Goal: Transaction & Acquisition: Purchase product/service

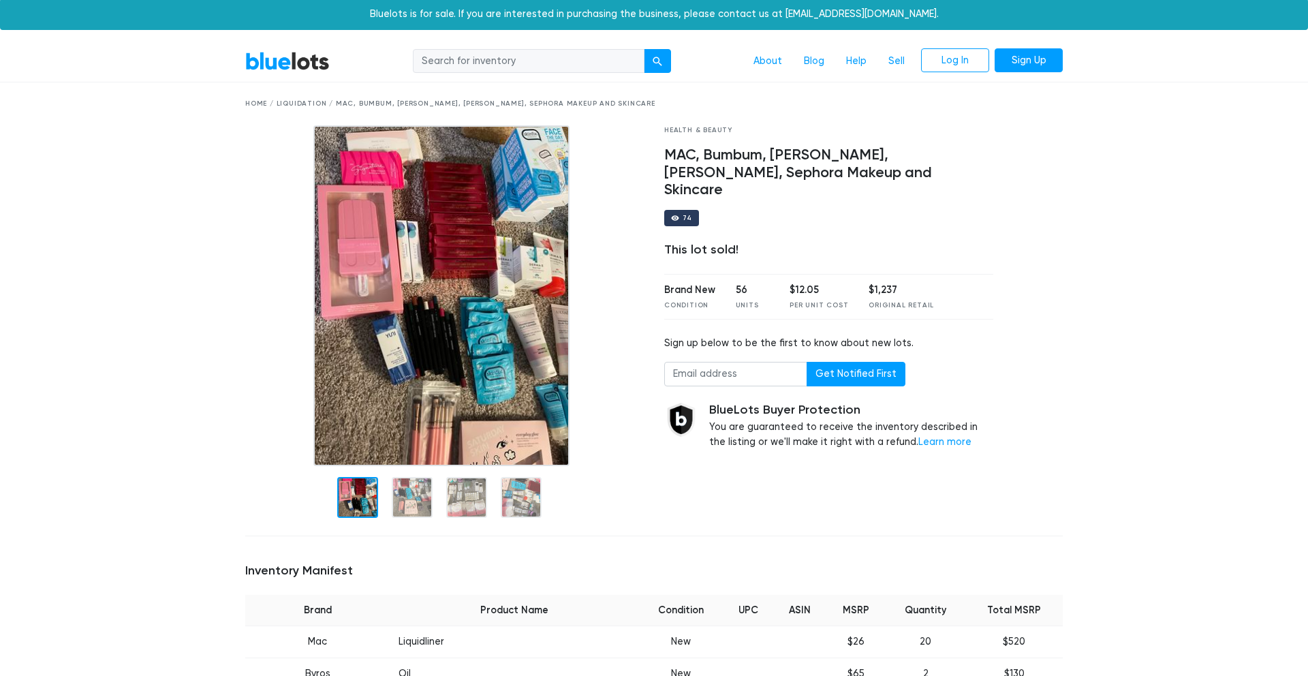
scroll to position [1, 0]
click at [498, 69] on input "search" at bounding box center [529, 62] width 232 height 25
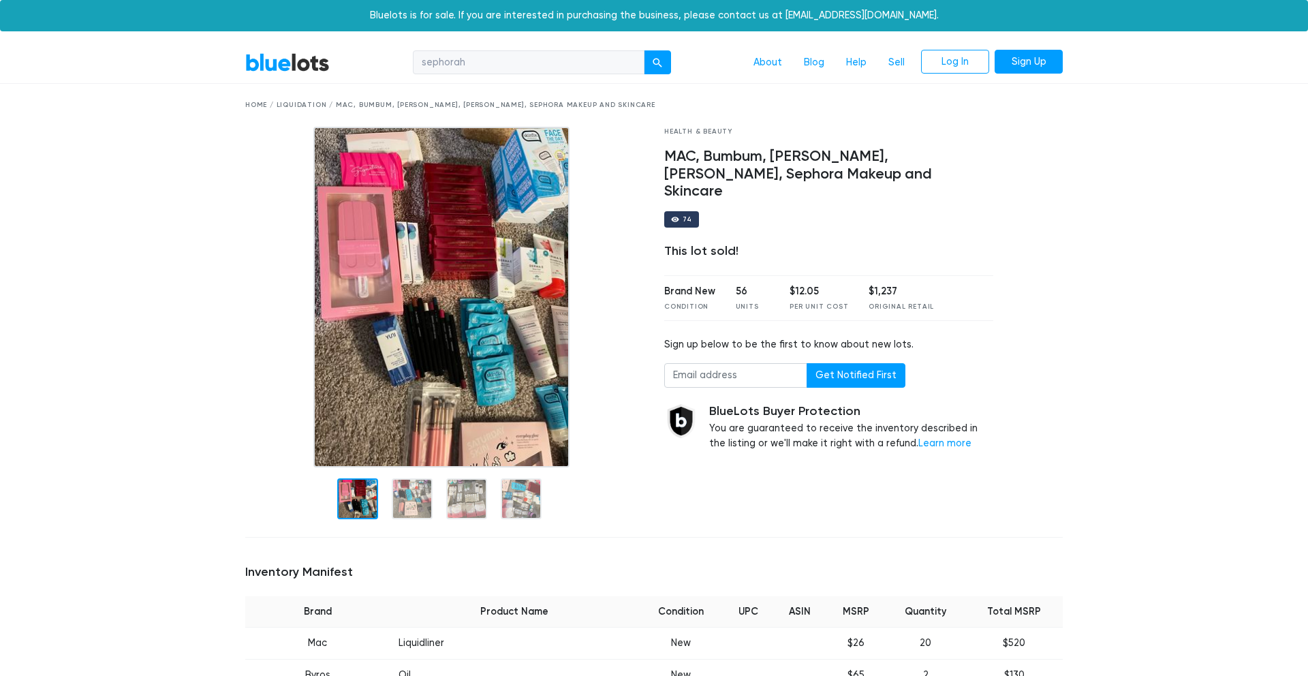
type input "sephorah"
click at [659, 61] on button "submit" at bounding box center [657, 62] width 27 height 25
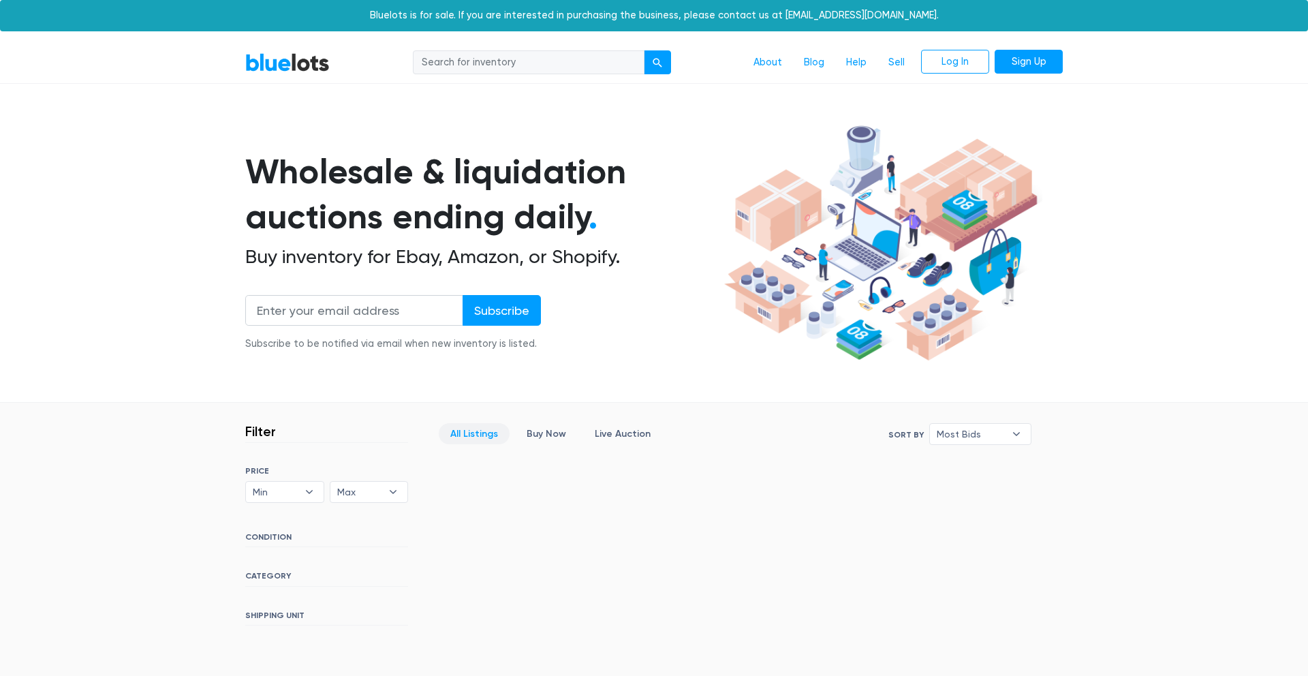
click at [576, 62] on input "search" at bounding box center [529, 62] width 232 height 25
type input "makeup"
click at [659, 61] on button "submit" at bounding box center [657, 62] width 27 height 25
click at [636, 59] on input "search" at bounding box center [529, 62] width 232 height 25
click at [652, 58] on button "submit" at bounding box center [657, 62] width 27 height 25
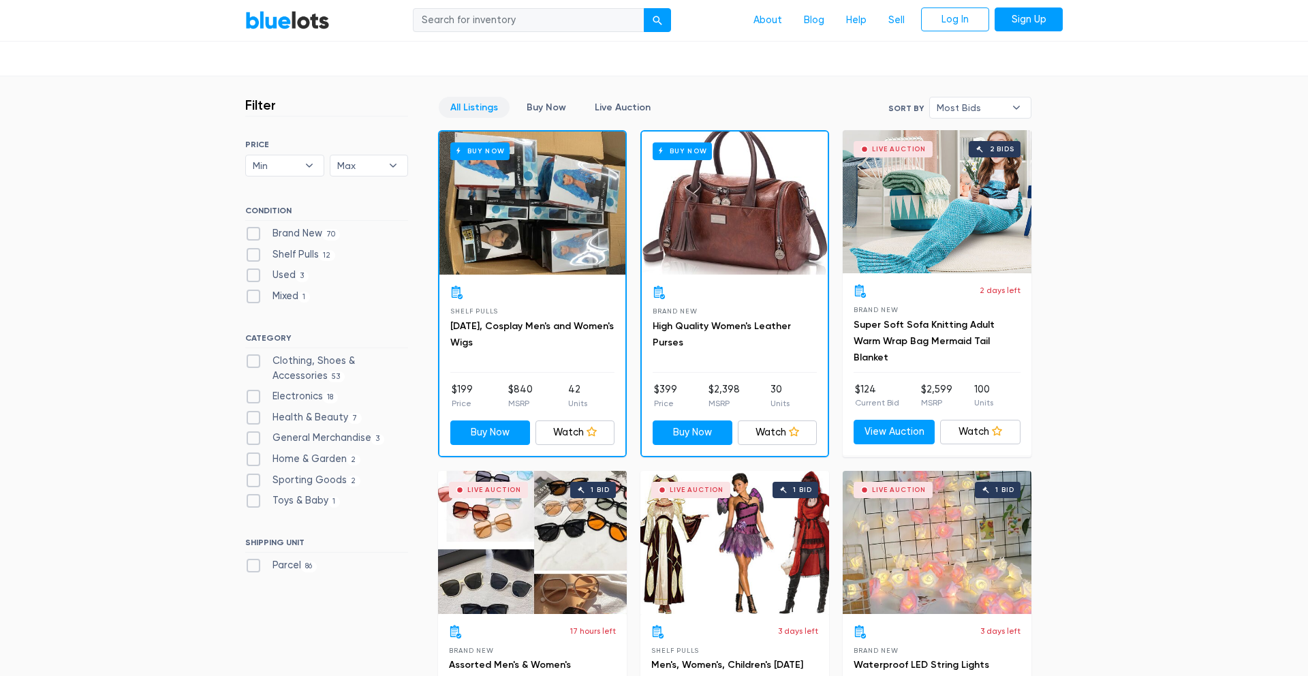
scroll to position [332, 0]
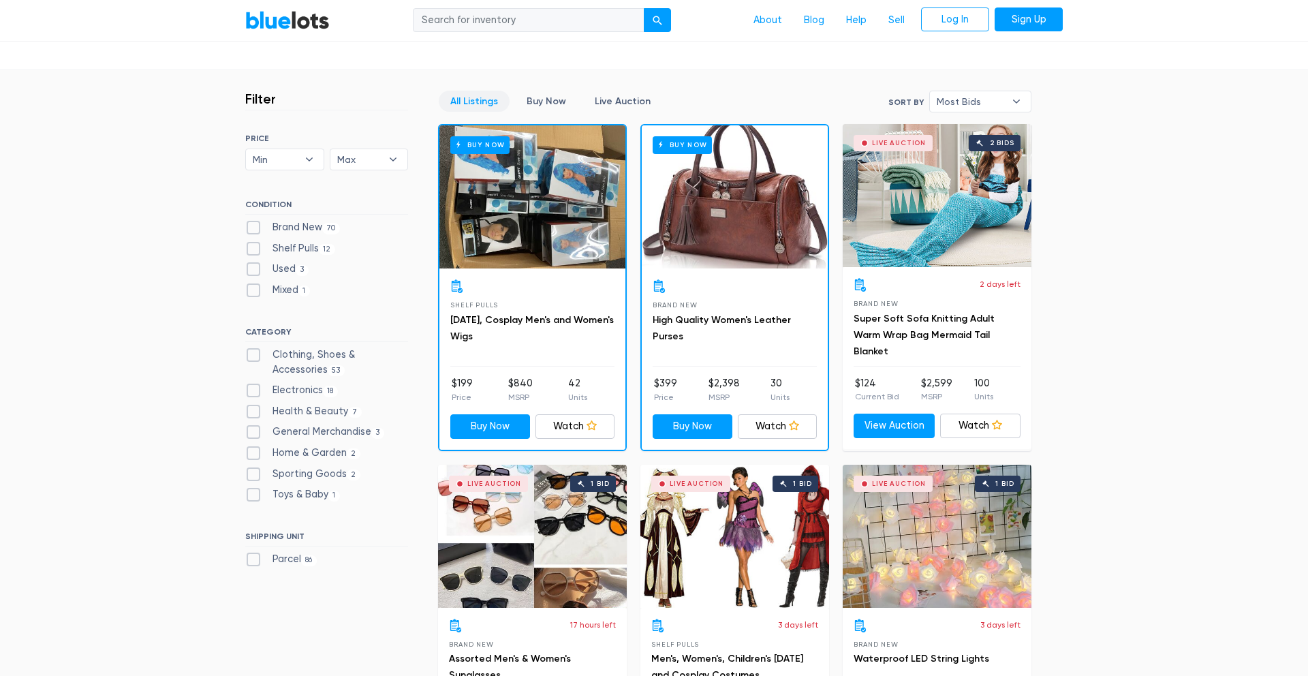
click at [336, 405] on label "Health & Beauty 7" at bounding box center [303, 411] width 116 height 15
click at [254, 405] on Beauty"] "Health & Beauty 7" at bounding box center [249, 408] width 9 height 9
checkbox Beauty"] "true"
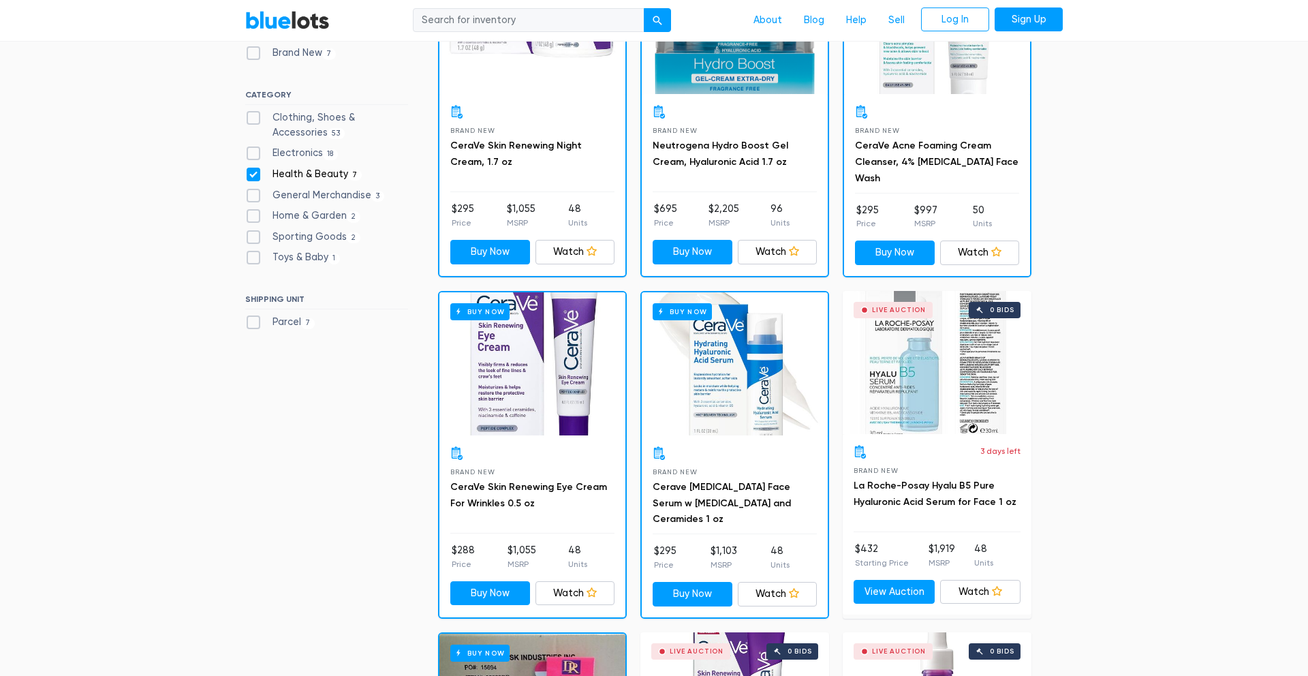
scroll to position [431, 0]
